Goal: Task Accomplishment & Management: Complete application form

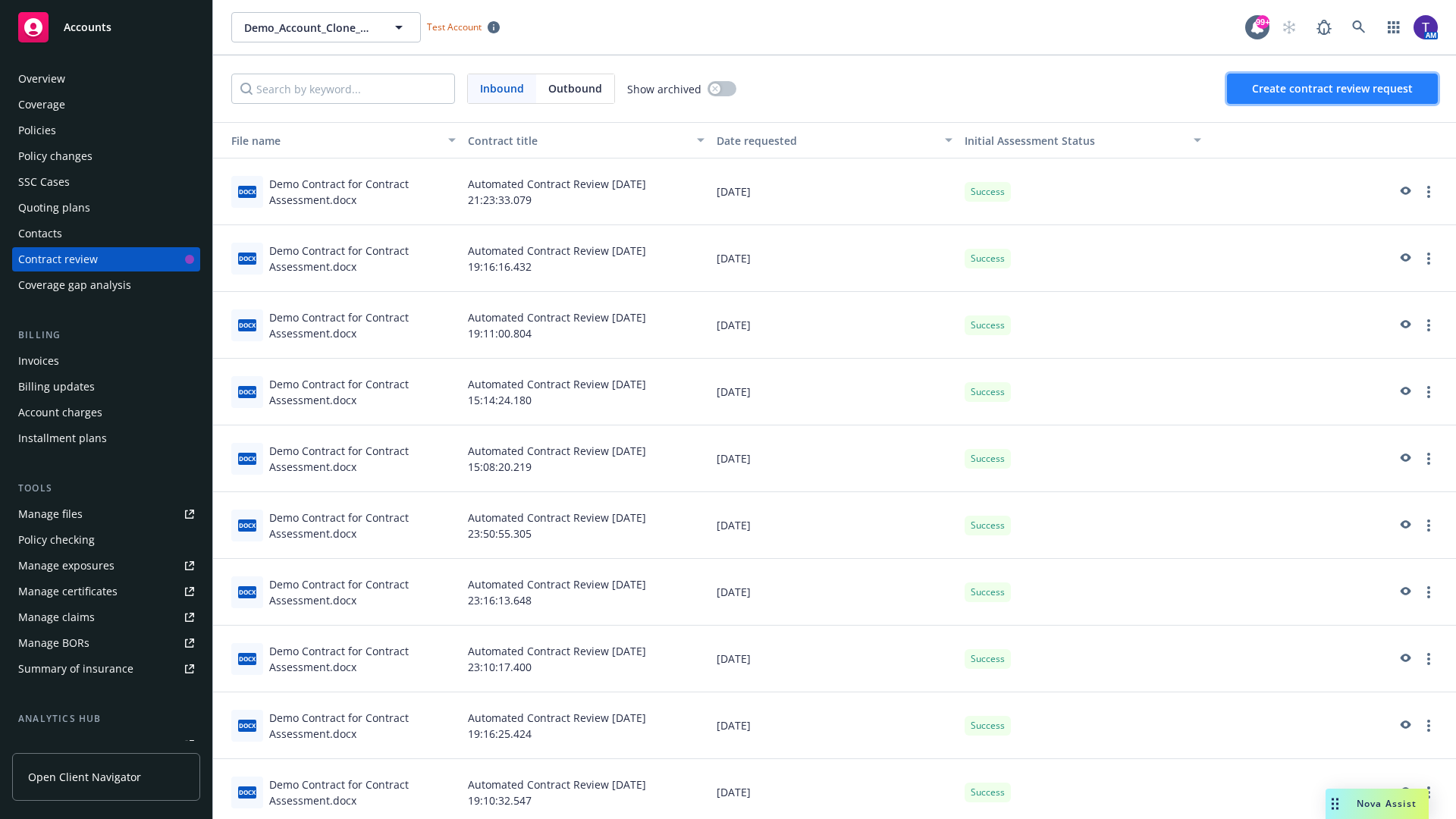
click at [1333, 88] on span "Create contract review request" at bounding box center [1332, 88] width 161 height 15
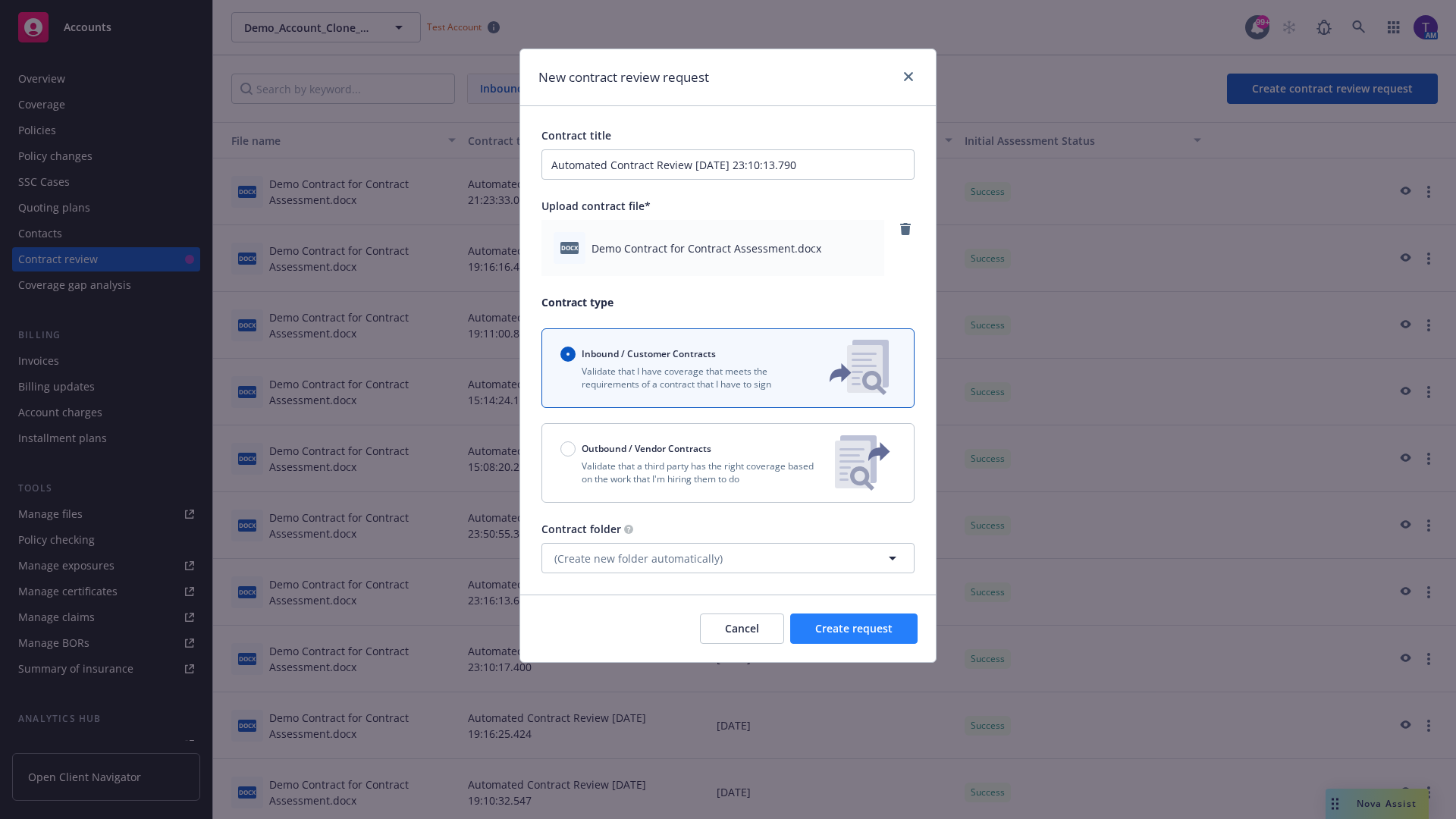
type input "Automated Contract Review [DATE] 23:10:13.790"
click at [854, 628] on span "Create request" at bounding box center [854, 628] width 78 height 15
